Goal: Task Accomplishment & Management: Manage account settings

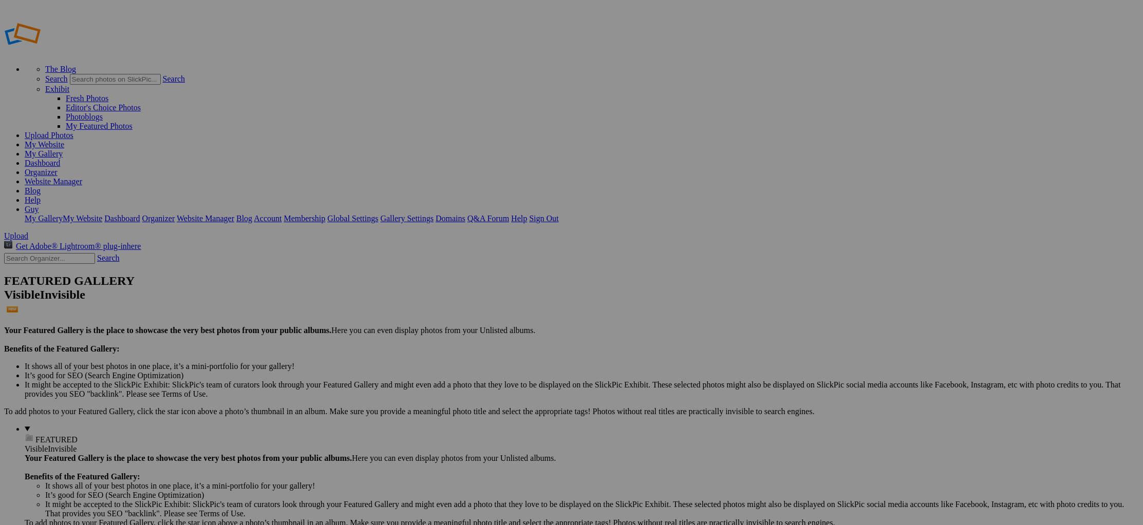
click at [433, 214] on link "Gallery Settings" at bounding box center [406, 218] width 53 height 9
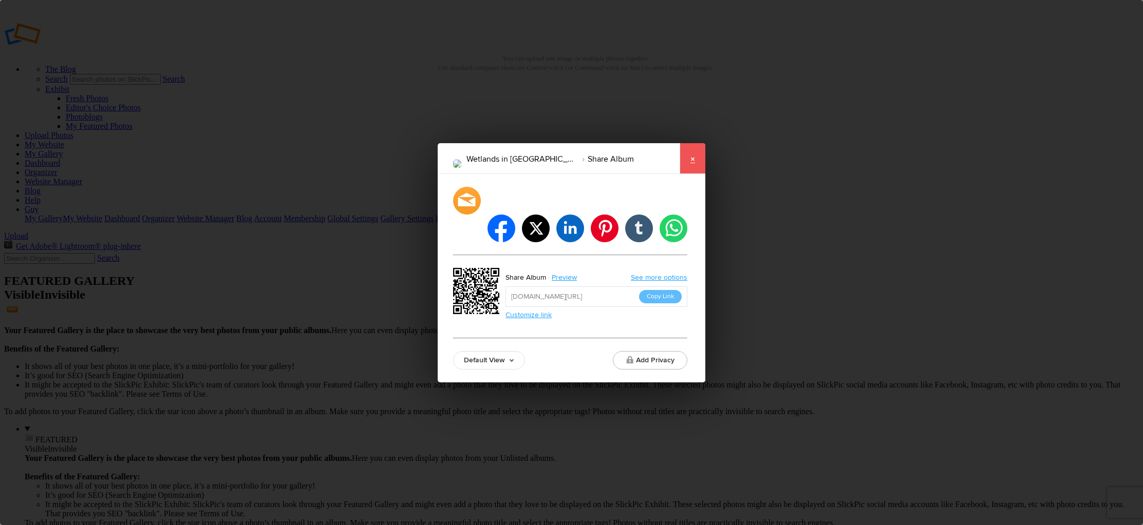
click at [692, 173] on link "×" at bounding box center [692, 158] width 26 height 31
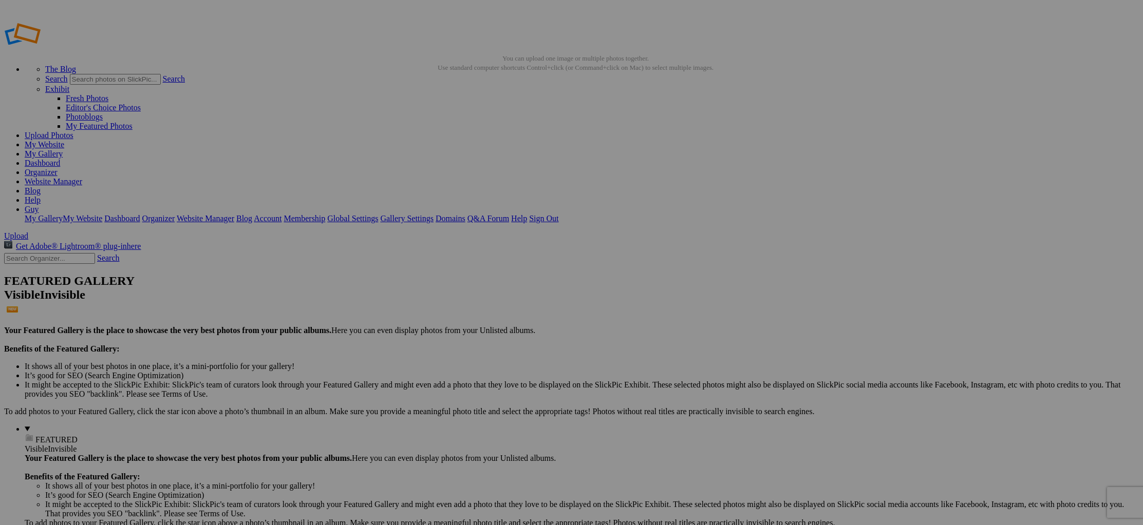
drag, startPoint x: 308, startPoint y: 181, endPoint x: 299, endPoint y: 185, distance: 9.4
type input "Lierse polder"
drag, startPoint x: 404, startPoint y: 183, endPoint x: 387, endPoint y: 205, distance: 28.2
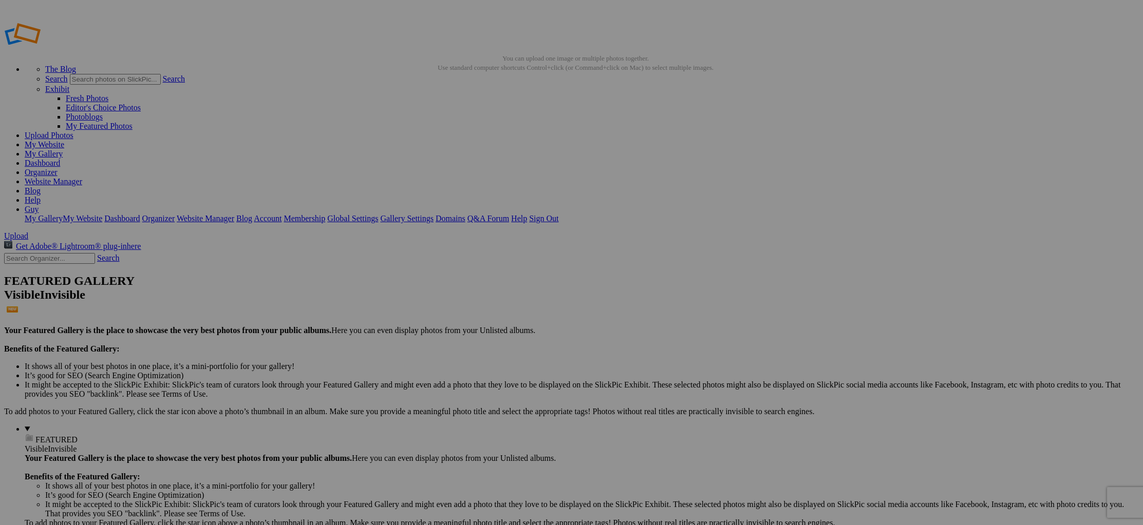
type input "Mechels broek"
drag, startPoint x: 676, startPoint y: 181, endPoint x: 644, endPoint y: 245, distance: 71.7
type input "mechels broek"
drag, startPoint x: 456, startPoint y: 182, endPoint x: 449, endPoint y: 183, distance: 6.7
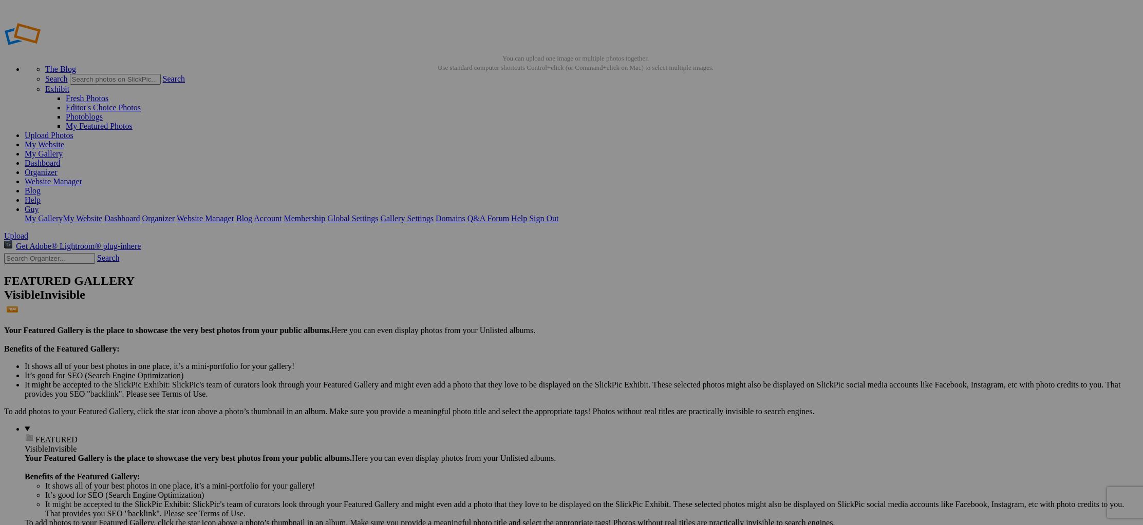
type input "Mechels broek"
type input "Mechels Broek"
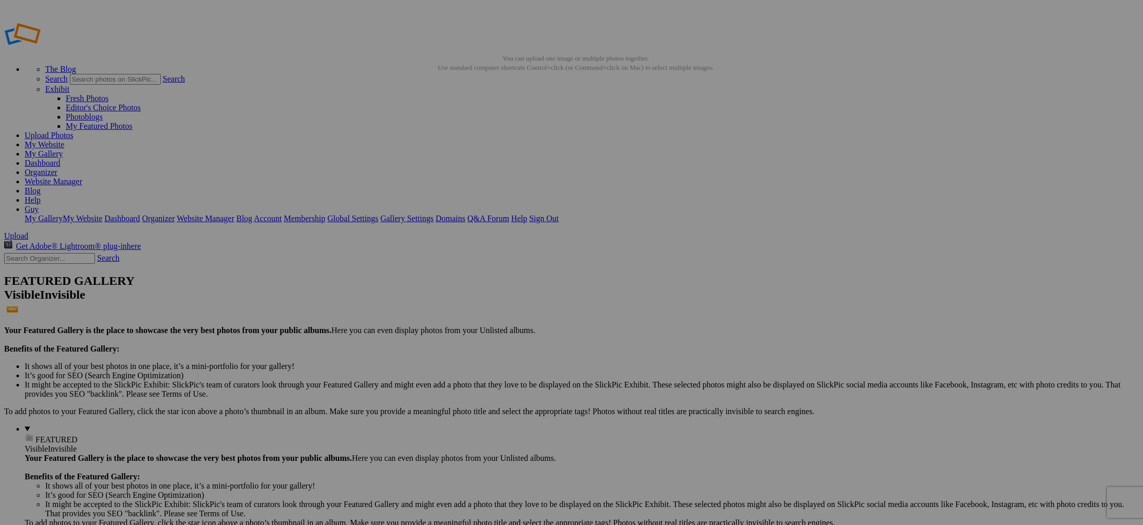
type input "Mechels Broek"
drag, startPoint x: 584, startPoint y: 182, endPoint x: 579, endPoint y: 183, distance: 5.2
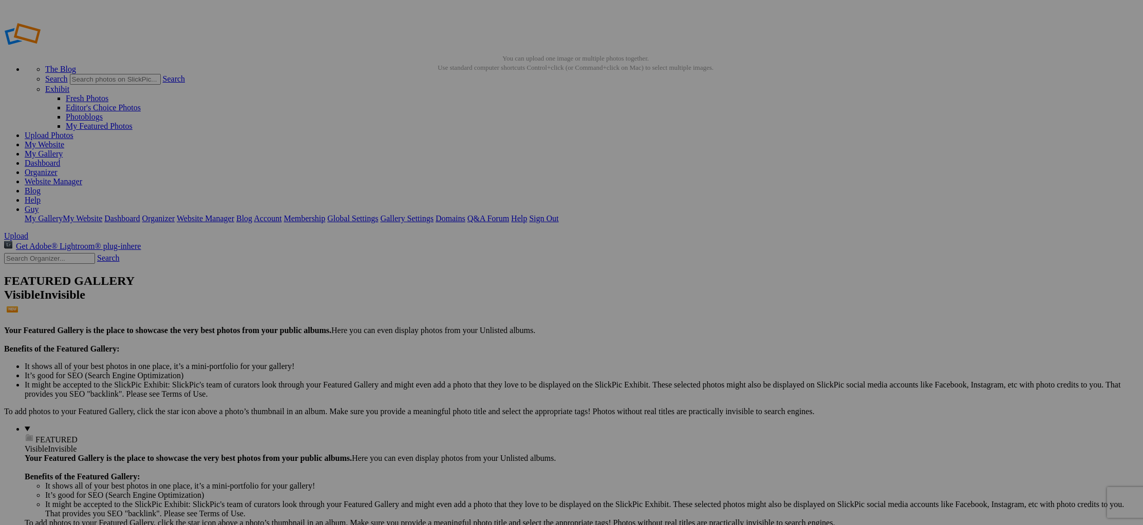
type input "Mechels Broek"
drag, startPoint x: 637, startPoint y: 183, endPoint x: 618, endPoint y: 242, distance: 61.6
type input "Mechels broek"
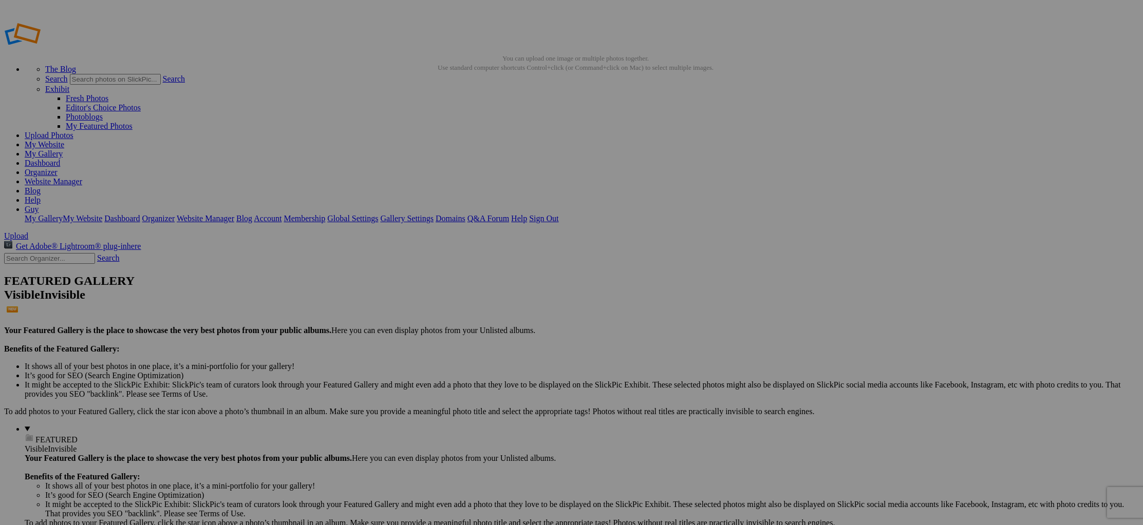
type input "Mechels Broek"
drag, startPoint x: 852, startPoint y: 187, endPoint x: 841, endPoint y: 264, distance: 77.3
type input "Fort Duffel-"
drag, startPoint x: 928, startPoint y: 187, endPoint x: 910, endPoint y: 244, distance: 59.3
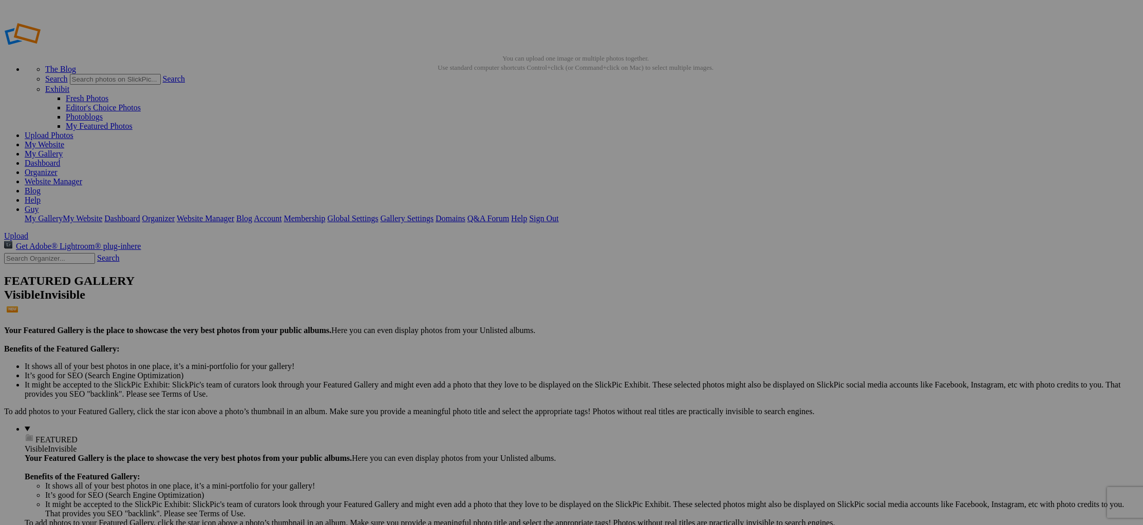
type input "Mechels Broek-1-6"
drag, startPoint x: 1041, startPoint y: 182, endPoint x: 1035, endPoint y: 186, distance: 6.6
type input "Mechels Broek"
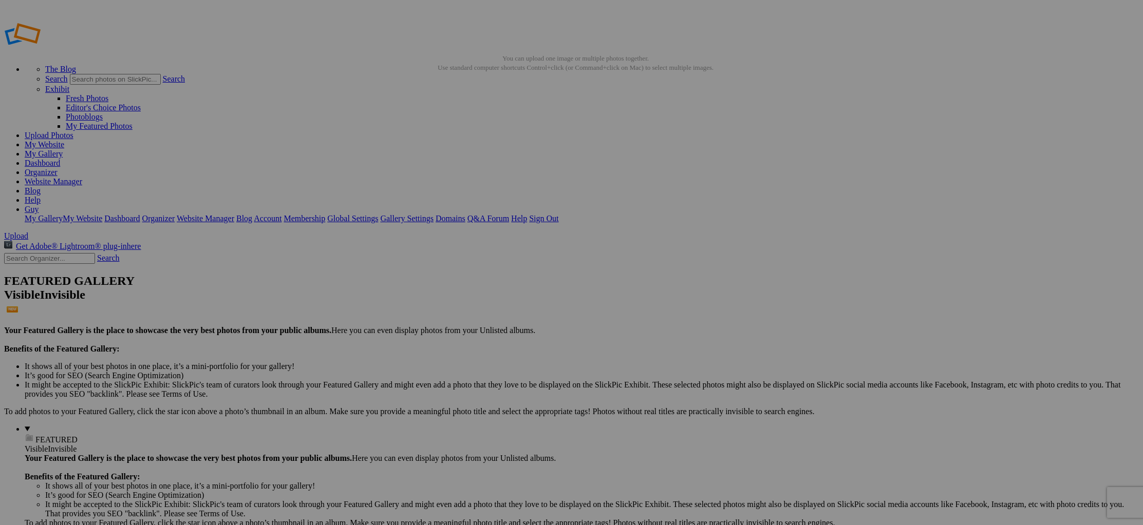
drag, startPoint x: 215, startPoint y: 317, endPoint x: 196, endPoint y: 330, distance: 22.7
type input "Fort Duffel"
drag, startPoint x: 312, startPoint y: 316, endPoint x: 301, endPoint y: 318, distance: 10.5
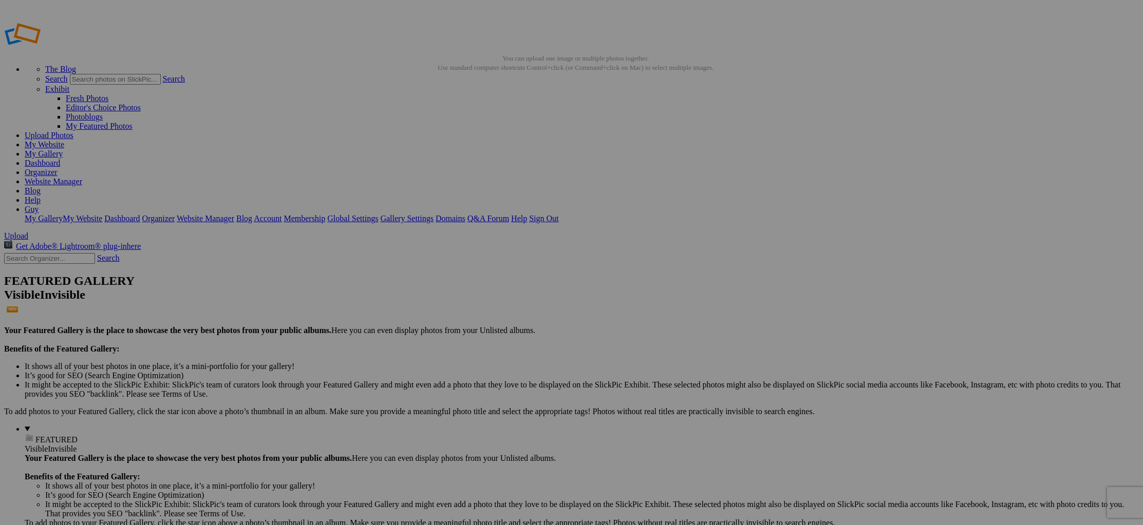
type input "Mechels Broek"
drag, startPoint x: 372, startPoint y: 314, endPoint x: 383, endPoint y: 323, distance: 13.5
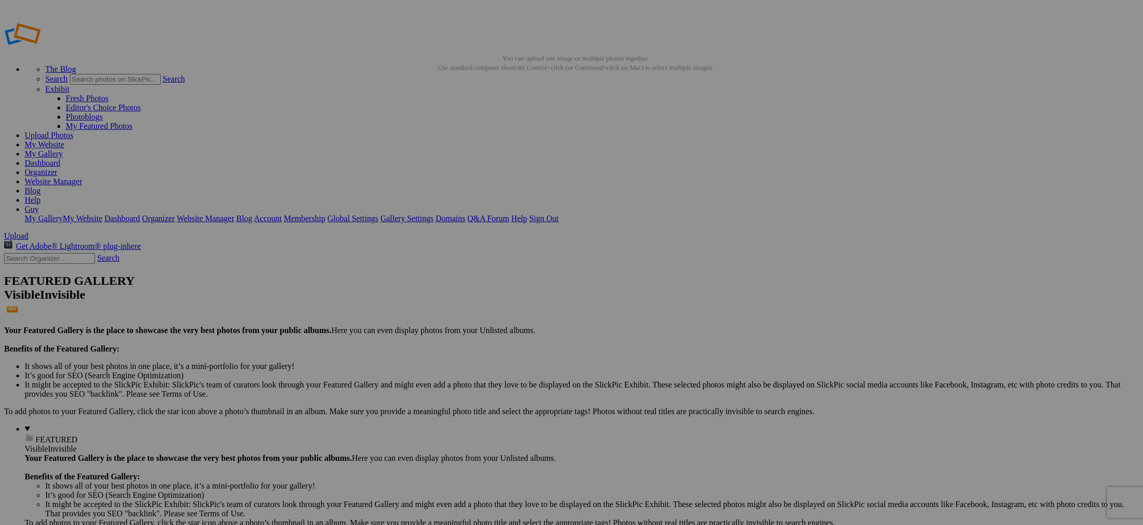
drag, startPoint x: 401, startPoint y: 312, endPoint x: 393, endPoint y: 313, distance: 8.3
type input "Lierse Polder"
drag, startPoint x: 495, startPoint y: 315, endPoint x: 482, endPoint y: 317, distance: 12.9
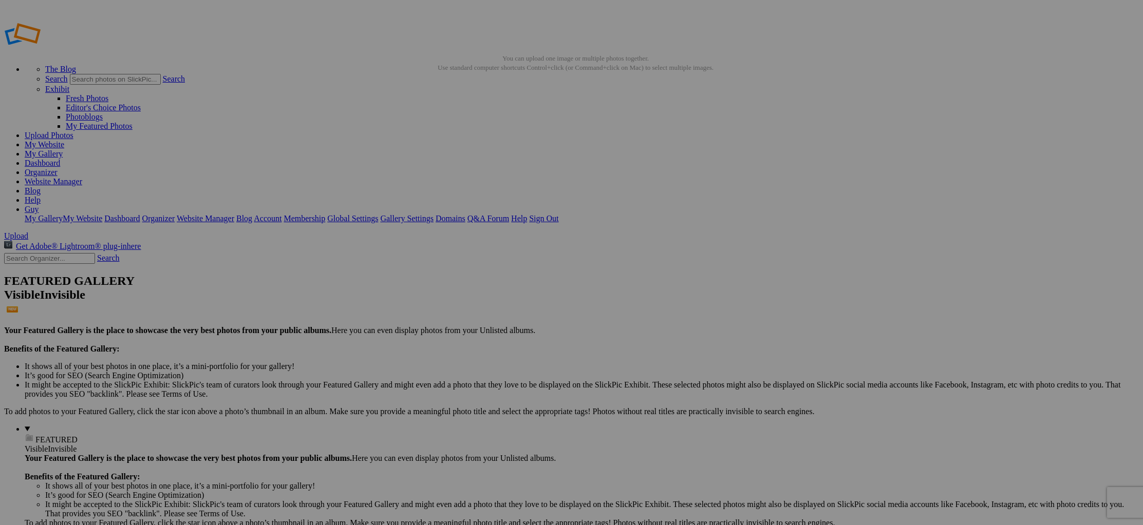
type input "Mechels Broek"
drag, startPoint x: 577, startPoint y: 329, endPoint x: 570, endPoint y: 384, distance: 55.4
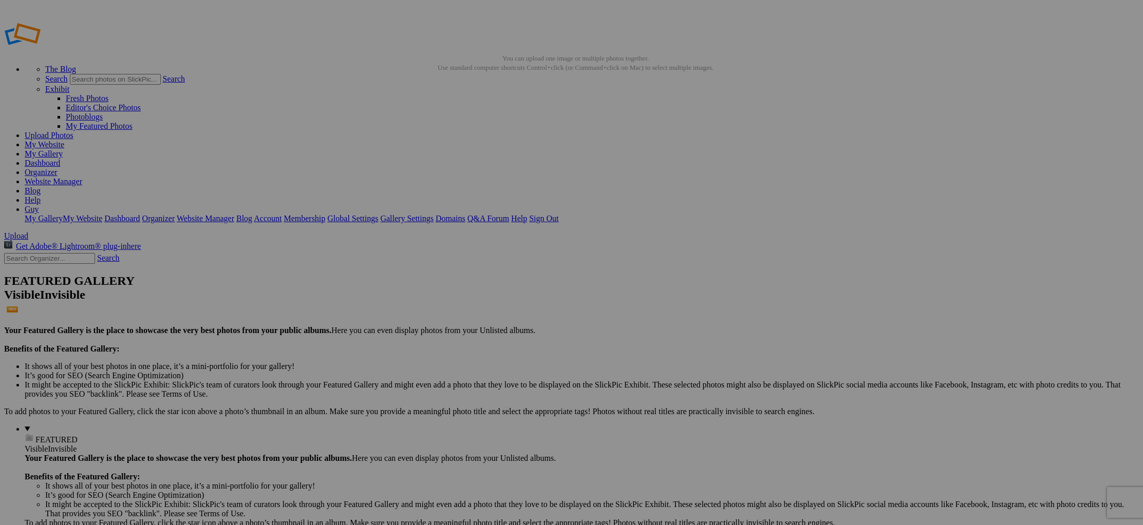
type input "Netevallei"
drag, startPoint x: 675, startPoint y: 312, endPoint x: 660, endPoint y: 338, distance: 29.4
type input "Lierse polder"
drag, startPoint x: 763, startPoint y: 316, endPoint x: 752, endPoint y: 412, distance: 96.6
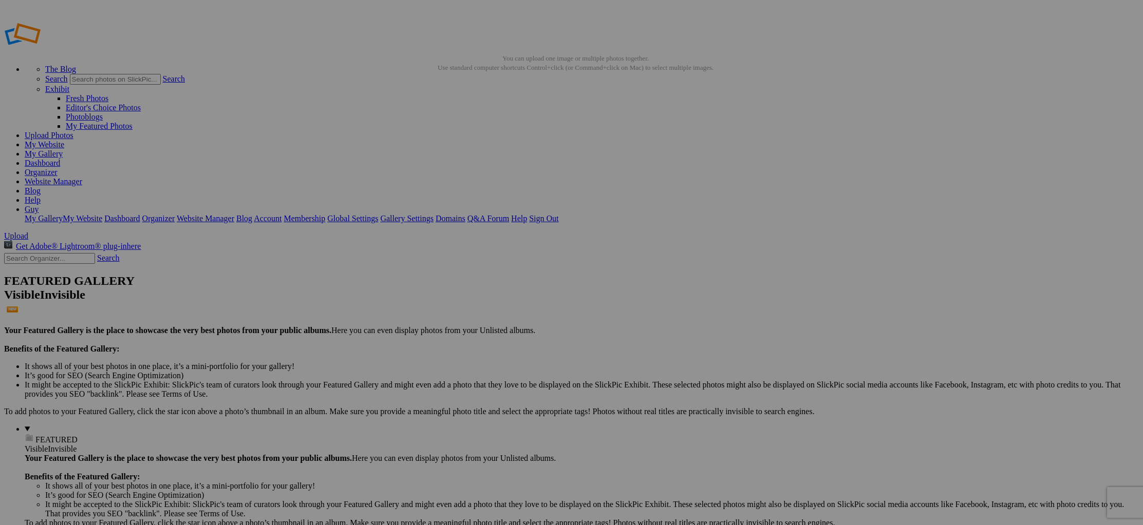
type input "Netevallei"
drag, startPoint x: 855, startPoint y: 312, endPoint x: 860, endPoint y: 403, distance: 91.6
type input "Lierse polder"
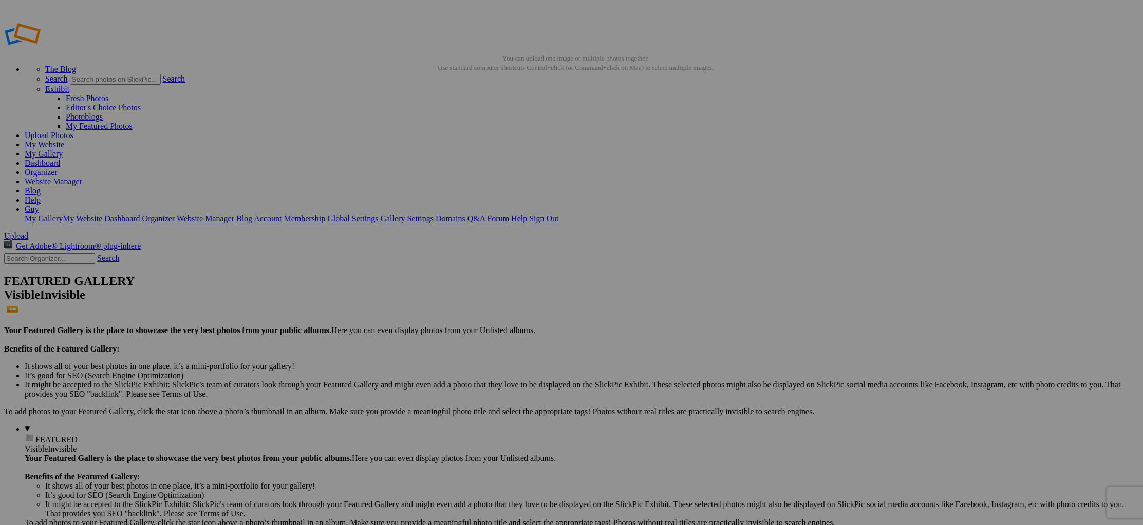
drag, startPoint x: 947, startPoint y: 322, endPoint x: 938, endPoint y: 323, distance: 8.3
type input "Netevallei"
drag, startPoint x: 213, startPoint y: 443, endPoint x: 203, endPoint y: 443, distance: 9.8
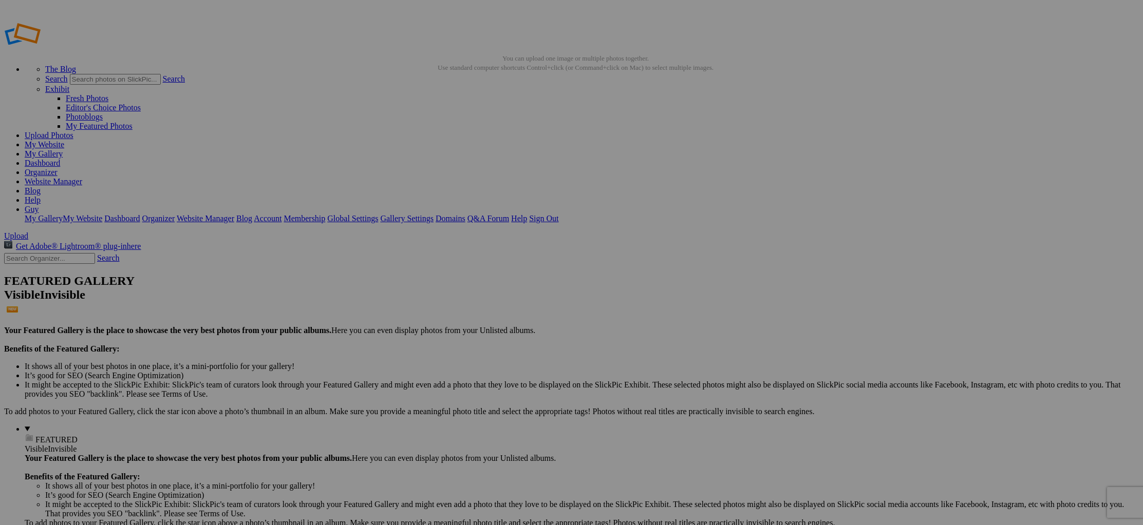
type input "Zennegat"
drag, startPoint x: 305, startPoint y: 446, endPoint x: 279, endPoint y: 486, distance: 47.2
type input "Netevallei"
drag, startPoint x: 395, startPoint y: 446, endPoint x: 387, endPoint y: 448, distance: 8.6
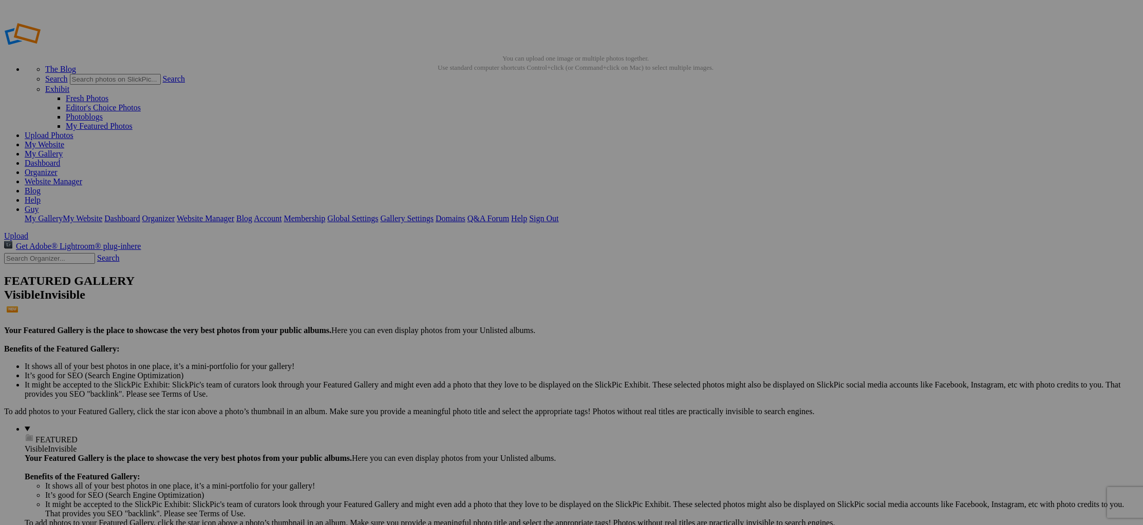
type input "Netevallei"
drag, startPoint x: 494, startPoint y: 445, endPoint x: 492, endPoint y: 478, distance: 32.9
type input "Mechels Broek"
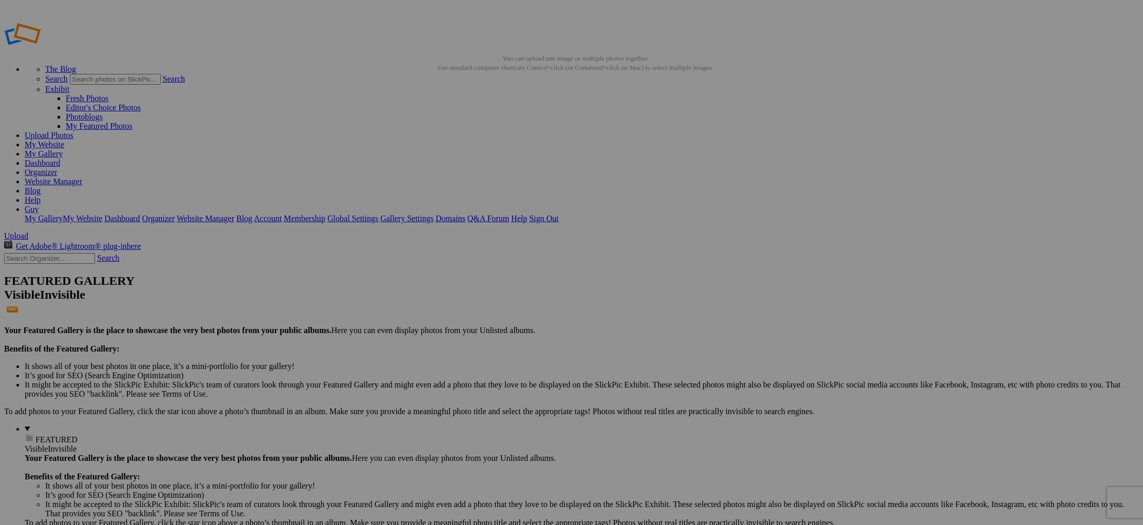
drag, startPoint x: 582, startPoint y: 444, endPoint x: 589, endPoint y: 481, distance: 38.0
type input "Mechels Broek"
drag, startPoint x: 677, startPoint y: 442, endPoint x: 670, endPoint y: 468, distance: 27.0
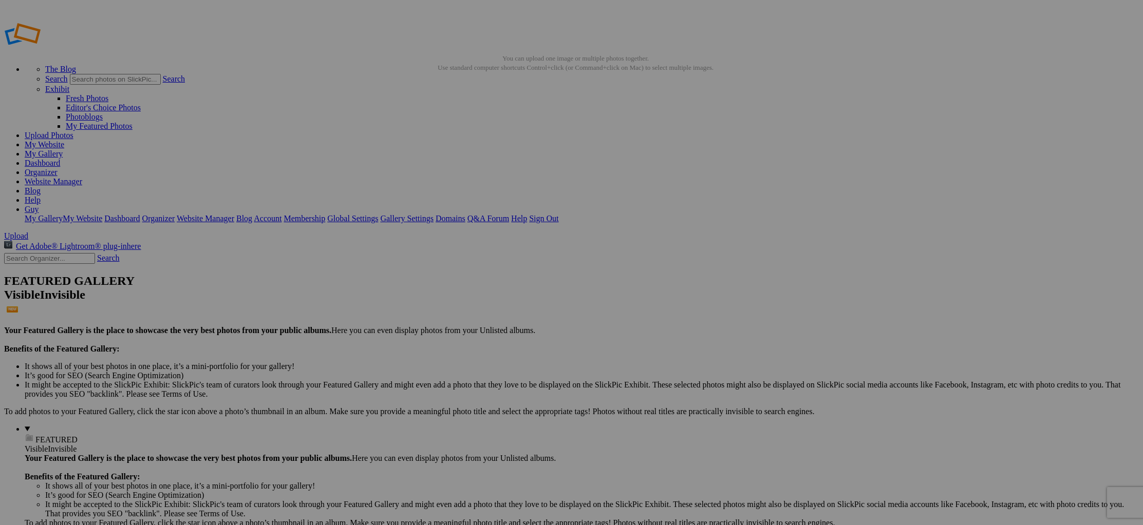
drag, startPoint x: 658, startPoint y: 444, endPoint x: 665, endPoint y: 524, distance: 80.9
type input "Mechels Broek"
drag, startPoint x: 769, startPoint y: 442, endPoint x: 761, endPoint y: 451, distance: 12.3
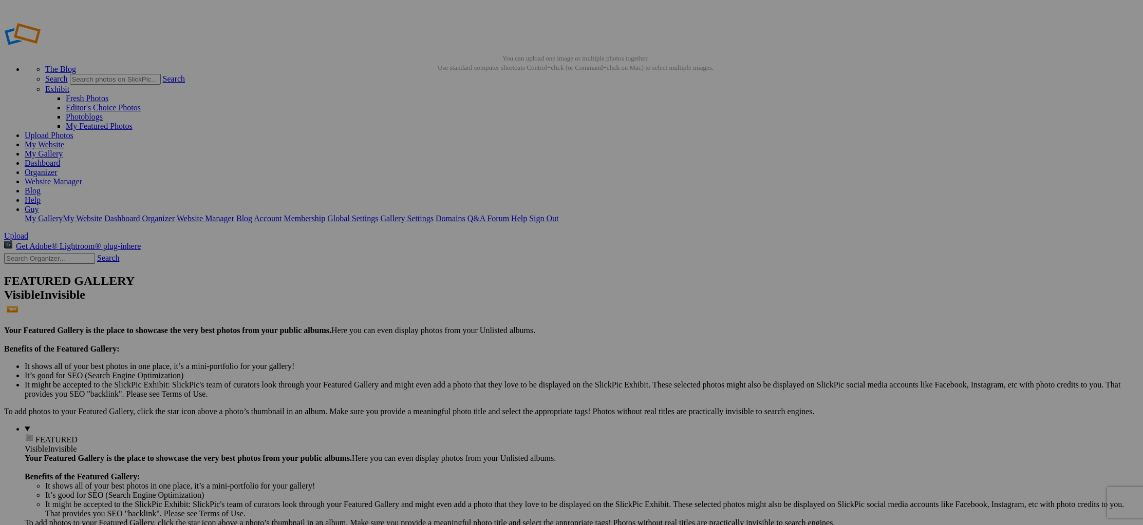
drag, startPoint x: 750, startPoint y: 442, endPoint x: 754, endPoint y: 504, distance: 62.2
drag, startPoint x: 747, startPoint y: 443, endPoint x: 787, endPoint y: 496, distance: 66.8
type input "Mechels Broek"
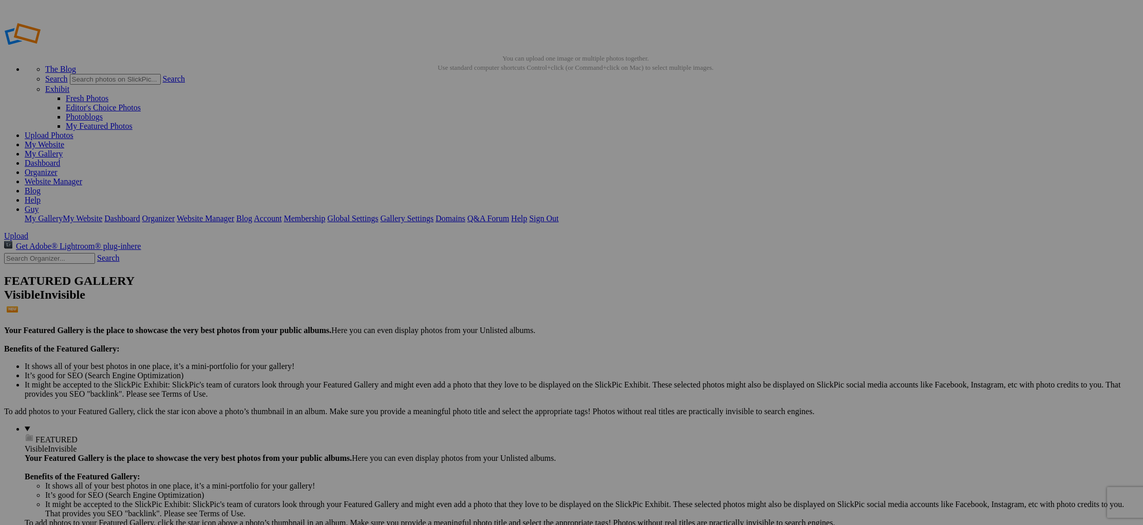
drag, startPoint x: 272, startPoint y: 55, endPoint x: 202, endPoint y: 55, distance: 69.3
type input "Wetlands around [GEOGRAPHIC_DATA]"
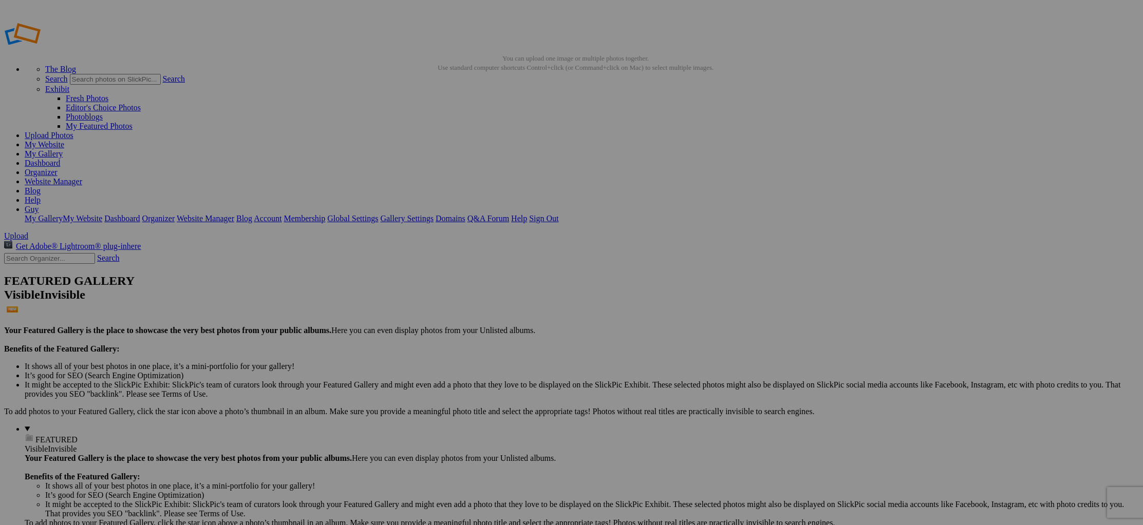
click at [63, 149] on link "My Gallery" at bounding box center [44, 153] width 38 height 9
type input "Animal life"
click at [480, 314] on span "Create" at bounding box center [469, 318] width 22 height 9
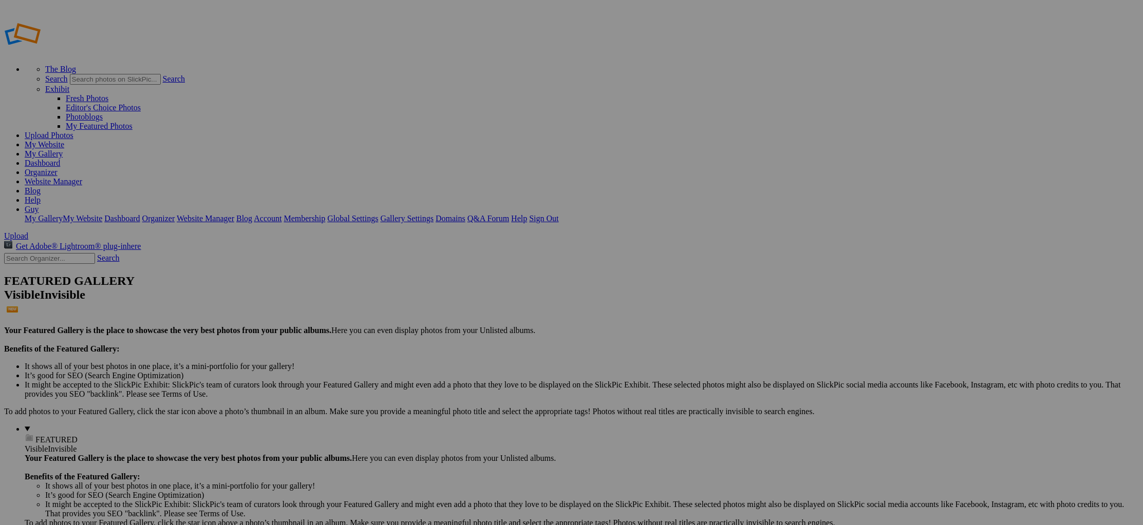
drag, startPoint x: 671, startPoint y: 199, endPoint x: 686, endPoint y: 238, distance: 42.4
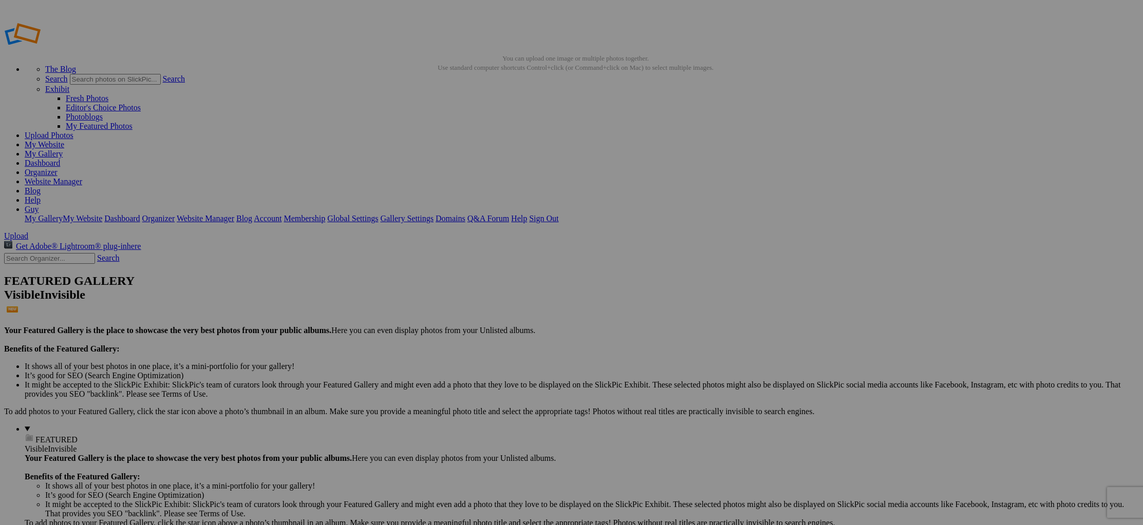
type input "lone swan"
drag, startPoint x: 776, startPoint y: 186, endPoint x: 813, endPoint y: 261, distance: 84.1
type input "approach for landing"
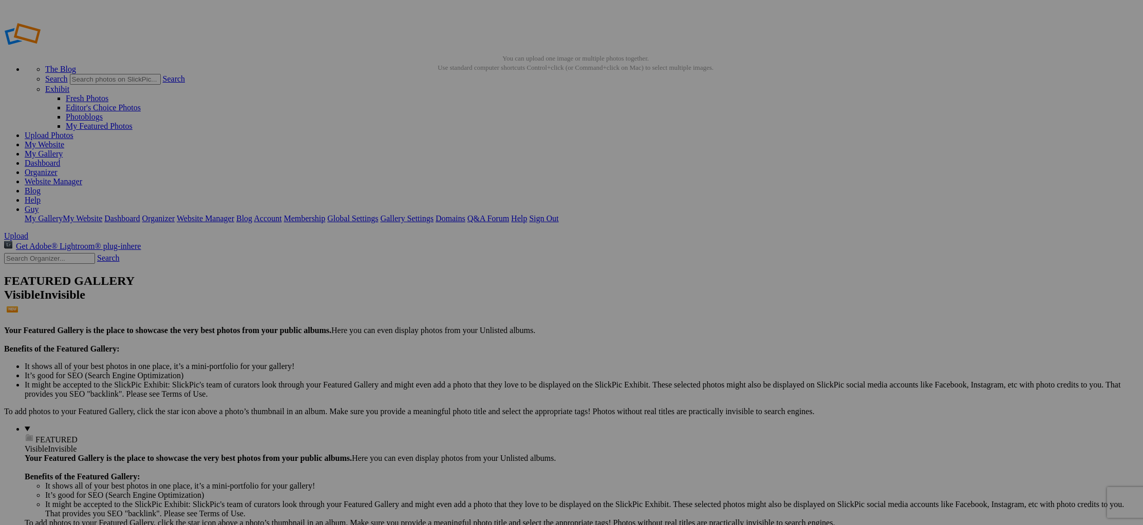
type input "jumping grizzly"
drag, startPoint x: 312, startPoint y: 317, endPoint x: 330, endPoint y: 367, distance: 52.8
type input "seagull silhouette"
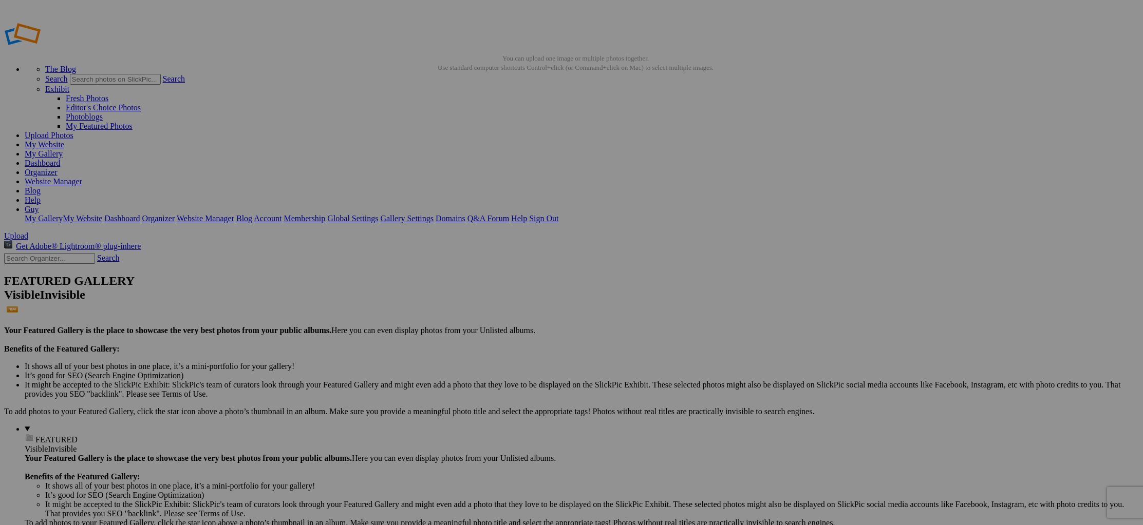
drag, startPoint x: 395, startPoint y: 315, endPoint x: 432, endPoint y: 385, distance: 79.3
type input "irish cows"
drag, startPoint x: 575, startPoint y: 317, endPoint x: 584, endPoint y: 364, distance: 47.1
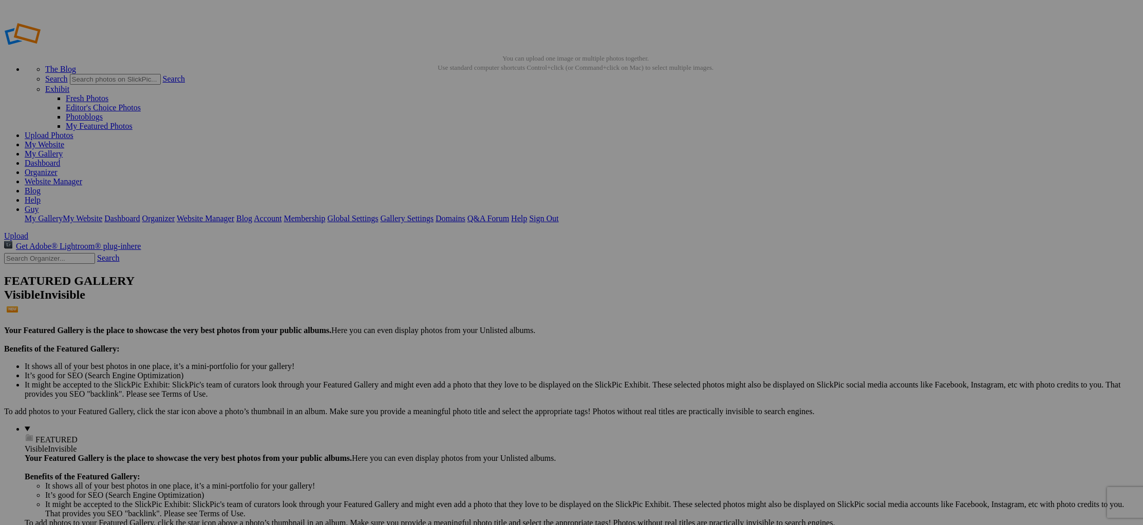
type input "sea otter"
drag, startPoint x: 868, startPoint y: 312, endPoint x: 861, endPoint y: 312, distance: 6.7
type input "Brabants trekpaarden"
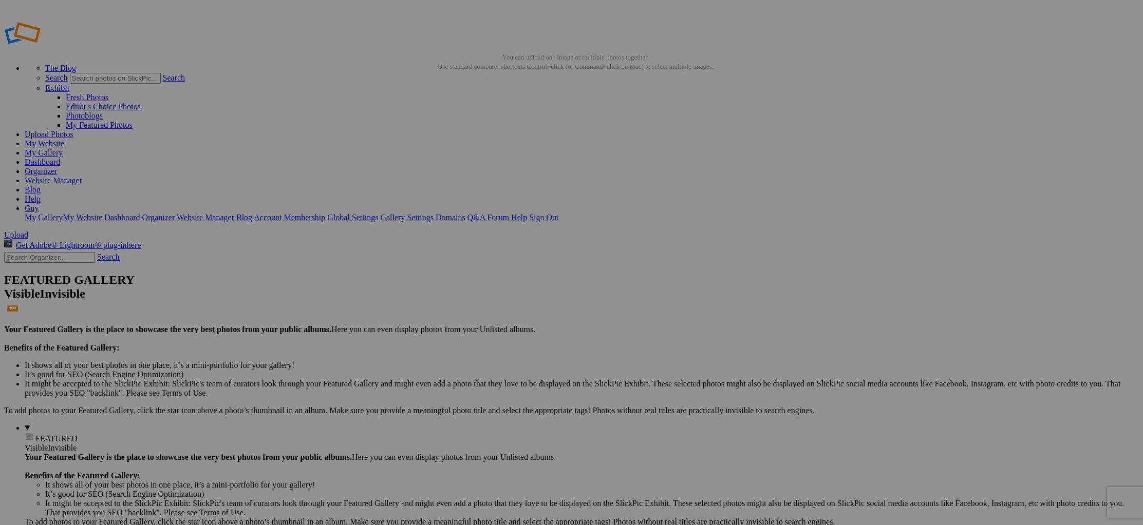
drag, startPoint x: 945, startPoint y: 316, endPoint x: 938, endPoint y: 319, distance: 7.2
type input "two geeze"
drag, startPoint x: 1034, startPoint y: 328, endPoint x: 1027, endPoint y: 328, distance: 7.2
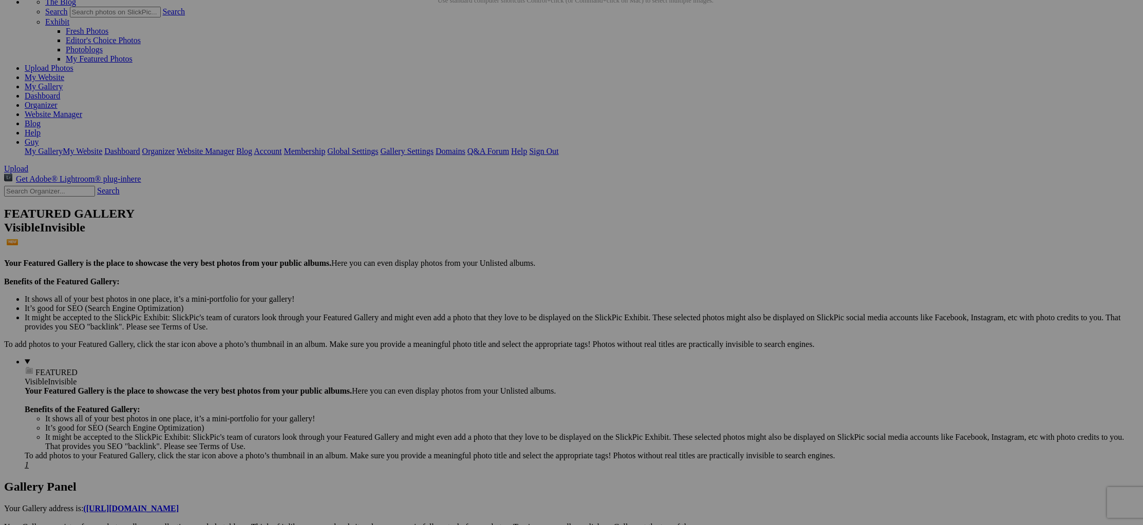
scroll to position [70, 0]
type input "yellyfish"
drag, startPoint x: 482, startPoint y: 392, endPoint x: 474, endPoint y: 393, distance: 7.9
type input "swan"
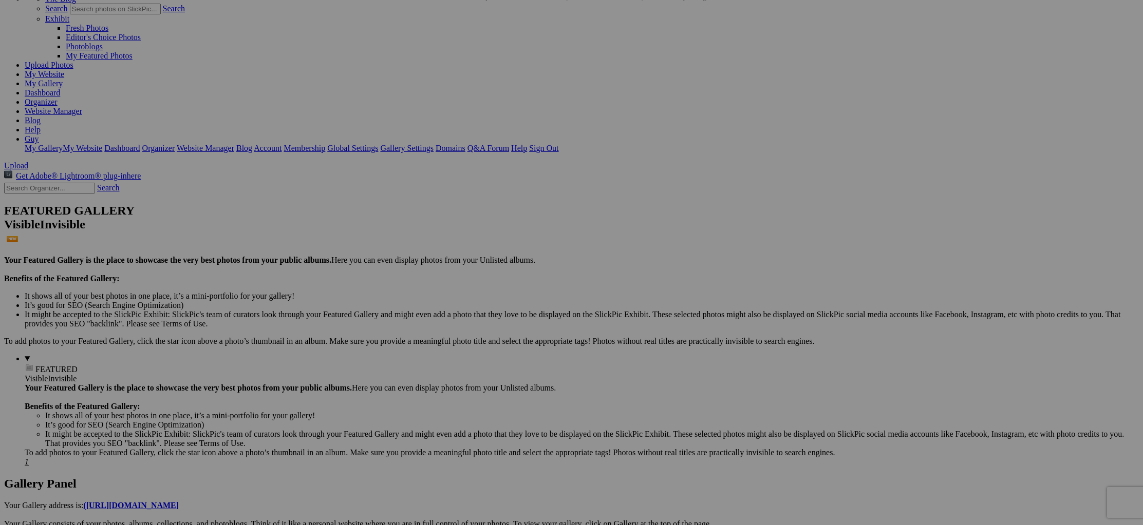
drag, startPoint x: 315, startPoint y: 387, endPoint x: 309, endPoint y: 389, distance: 6.4
type input "buzzard on rooftop"
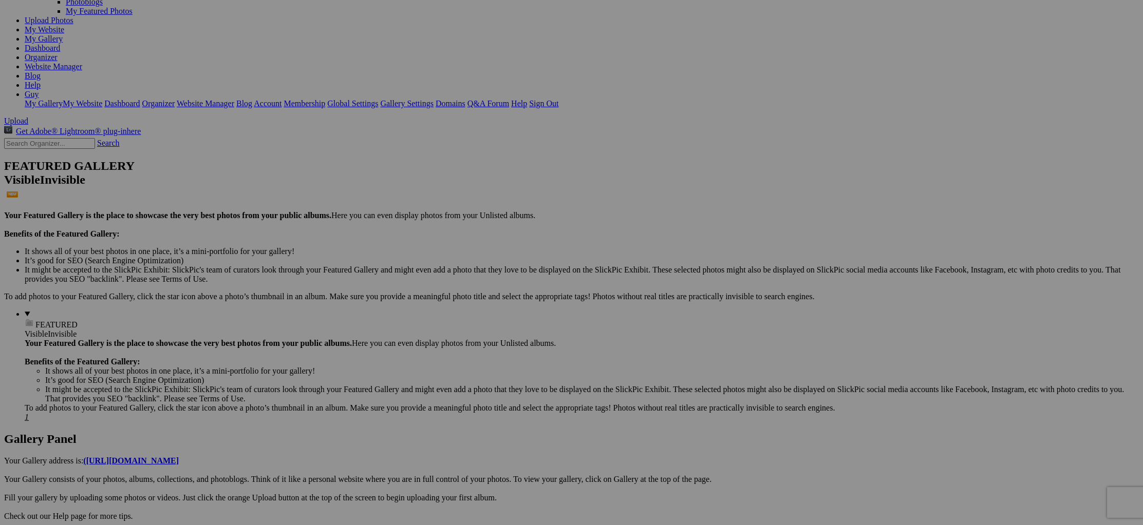
scroll to position [153, 0]
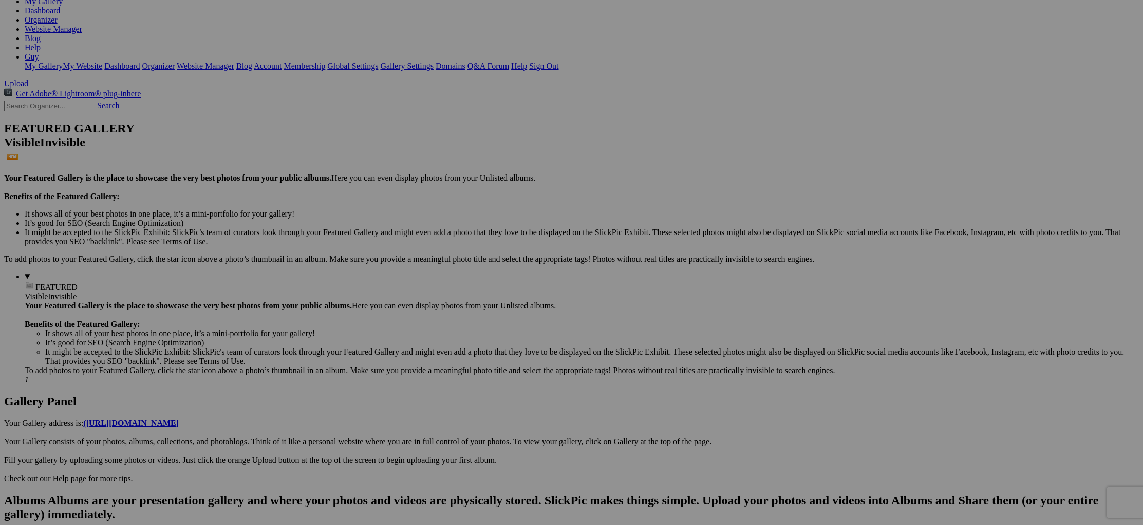
type input "red squirrel-"
drag, startPoint x: 338, startPoint y: 313, endPoint x: 416, endPoint y: 317, distance: 77.7
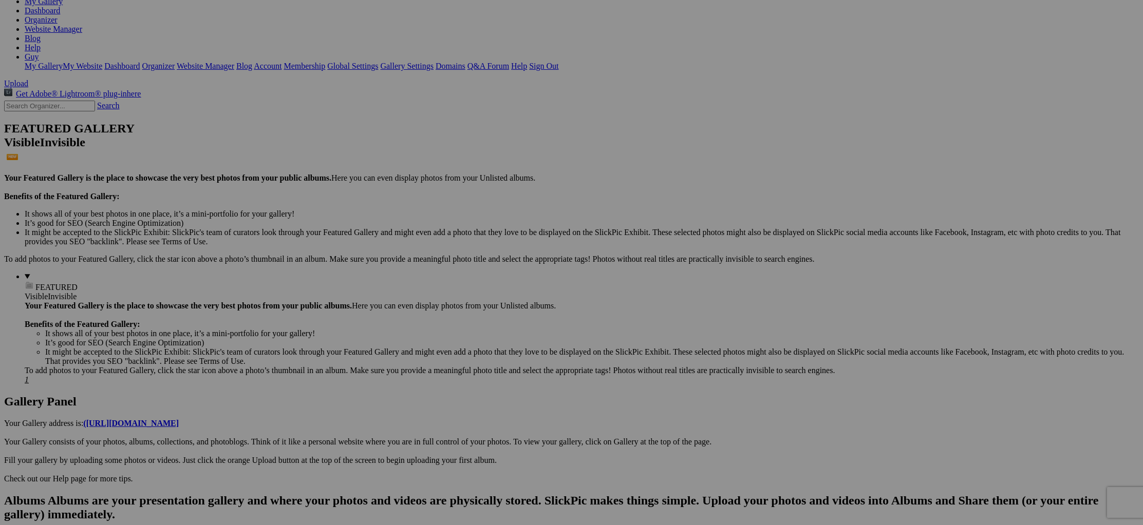
scroll to position [0, 28]
type input "silhouette of two seagulls in midnight sun"
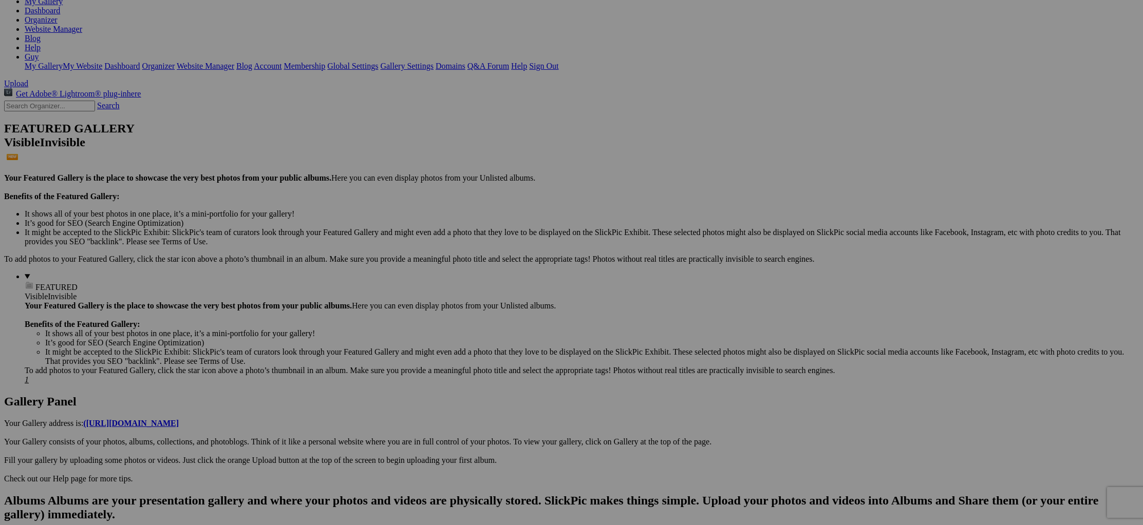
type input "flying goose"
drag, startPoint x: 300, startPoint y: 440, endPoint x: 293, endPoint y: 442, distance: 7.4
type input "seagull"
drag, startPoint x: 398, startPoint y: 453, endPoint x: 391, endPoint y: 455, distance: 6.9
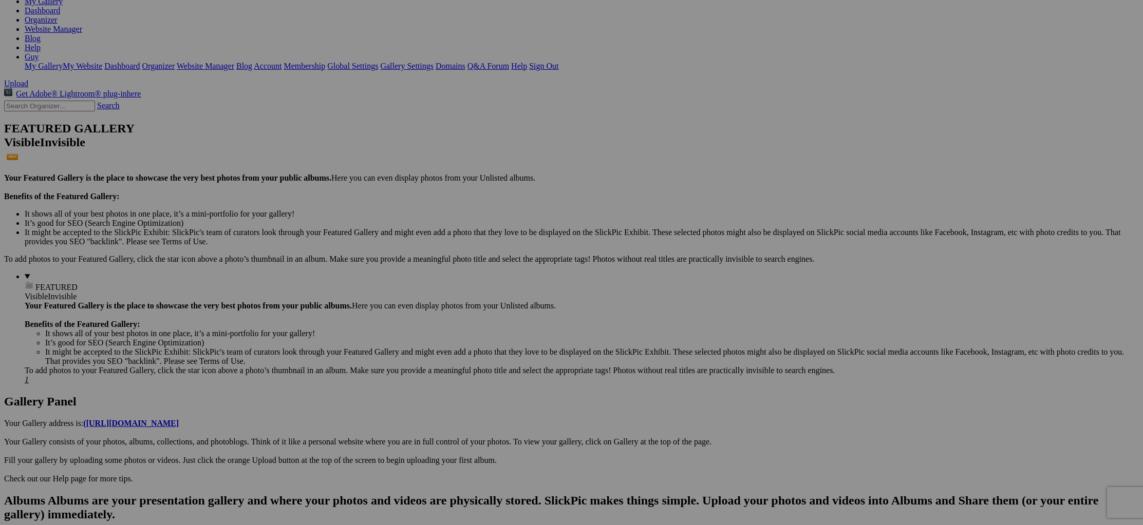
type input "chimpansee"
drag, startPoint x: 483, startPoint y: 442, endPoint x: 482, endPoint y: 454, distance: 11.3
type input "pelican"
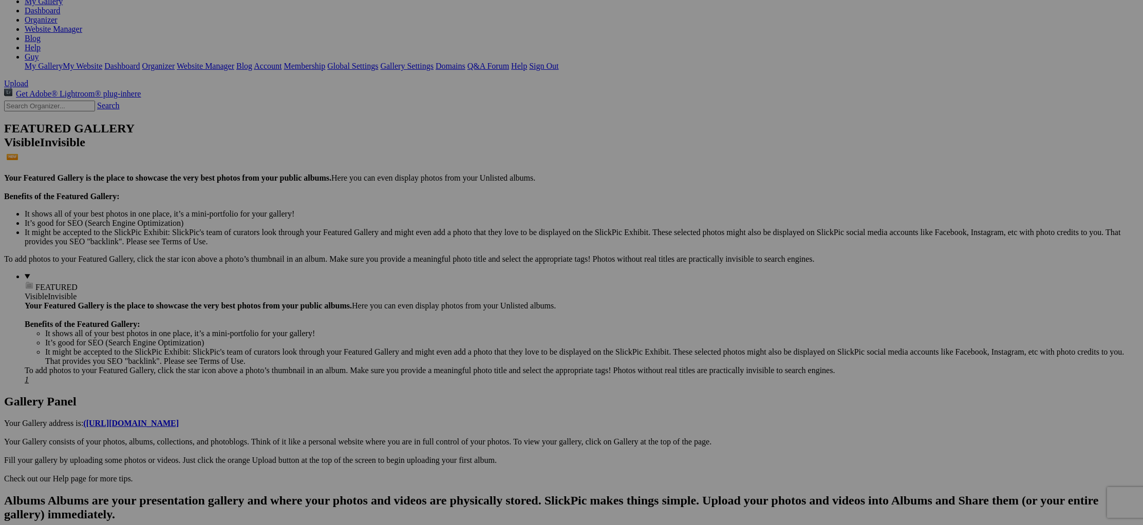
drag, startPoint x: 575, startPoint y: 443, endPoint x: 563, endPoint y: 443, distance: 11.8
type input "duo"
drag, startPoint x: 667, startPoint y: 437, endPoint x: 651, endPoint y: 465, distance: 32.4
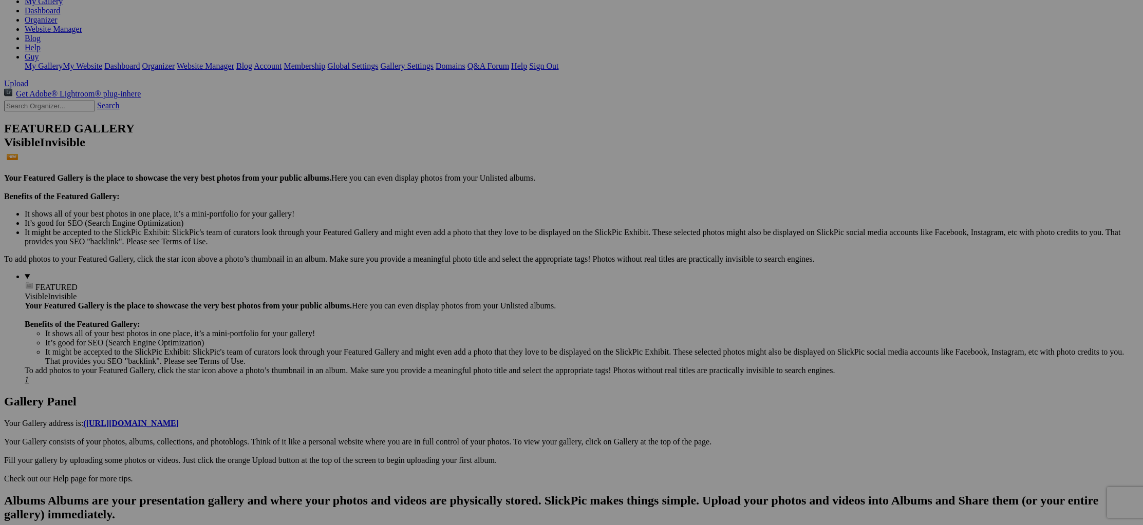
type input "pelican"
drag, startPoint x: 767, startPoint y: 436, endPoint x: 762, endPoint y: 437, distance: 5.2
type input "Galloway cattle"
